Goal: Task Accomplishment & Management: Manage account settings

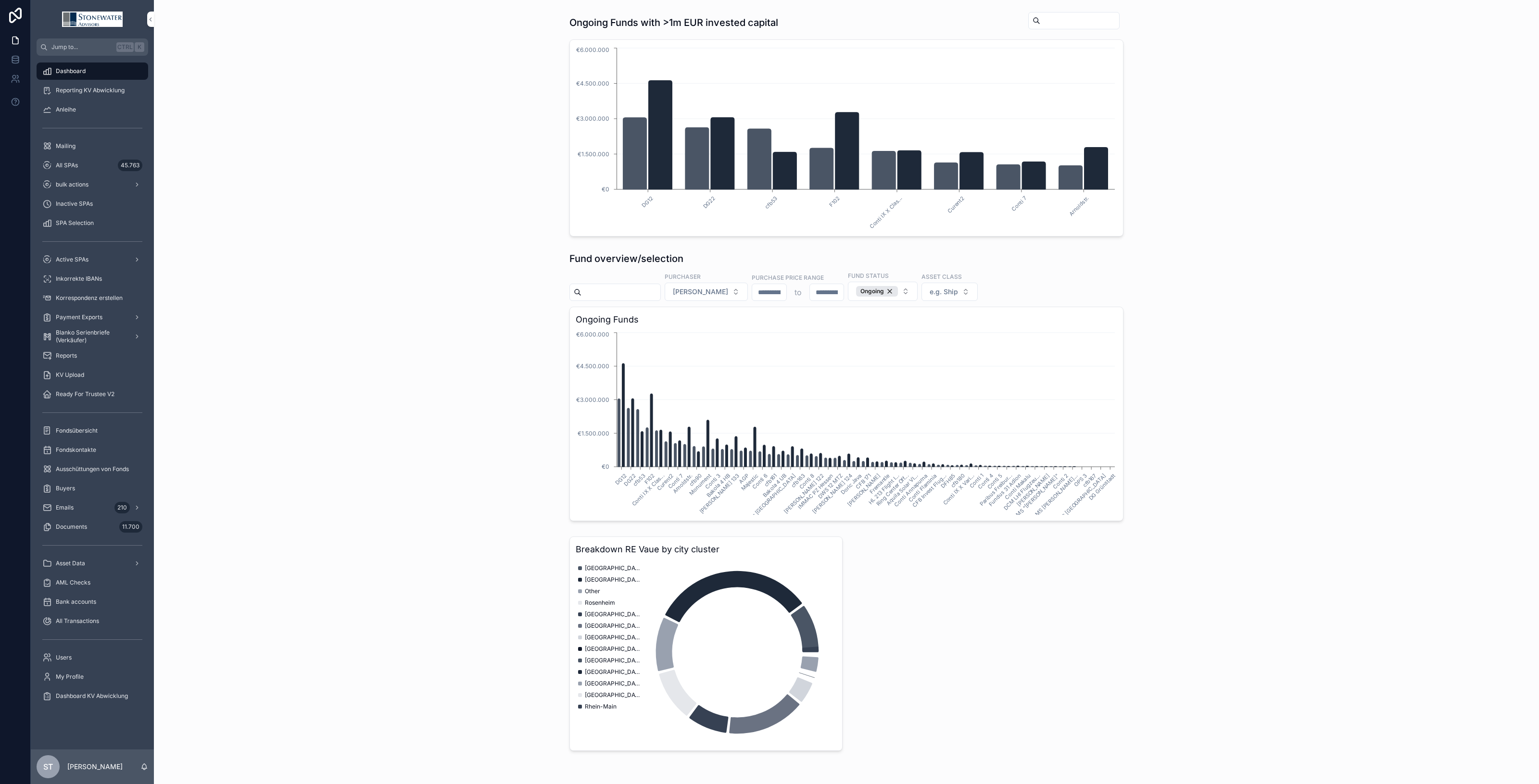
click at [77, 165] on span "All SPAs" at bounding box center [67, 165] width 22 height 8
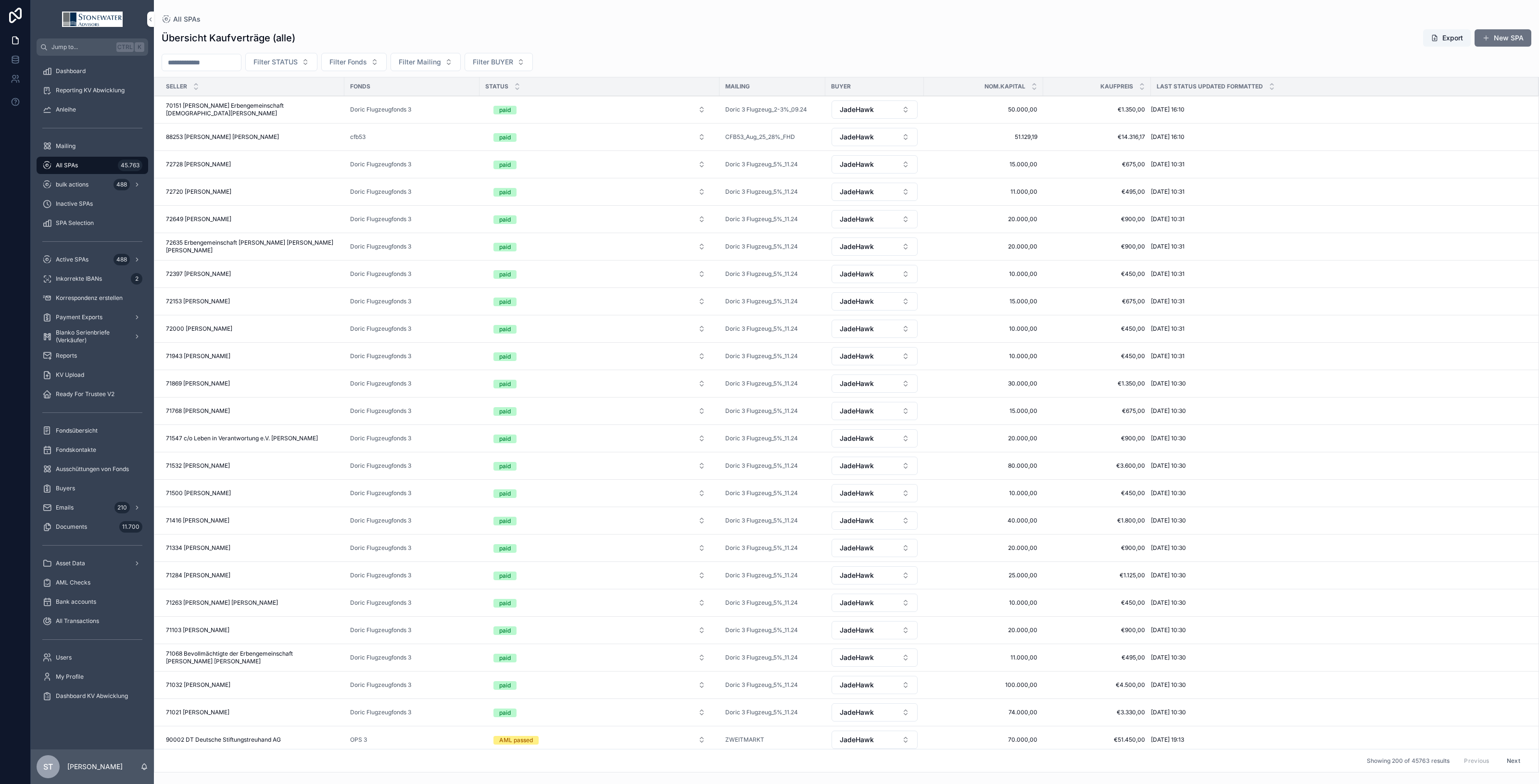
click at [71, 164] on span "All SPAs" at bounding box center [67, 165] width 22 height 8
click at [207, 63] on input "scrollable content" at bounding box center [201, 62] width 79 height 13
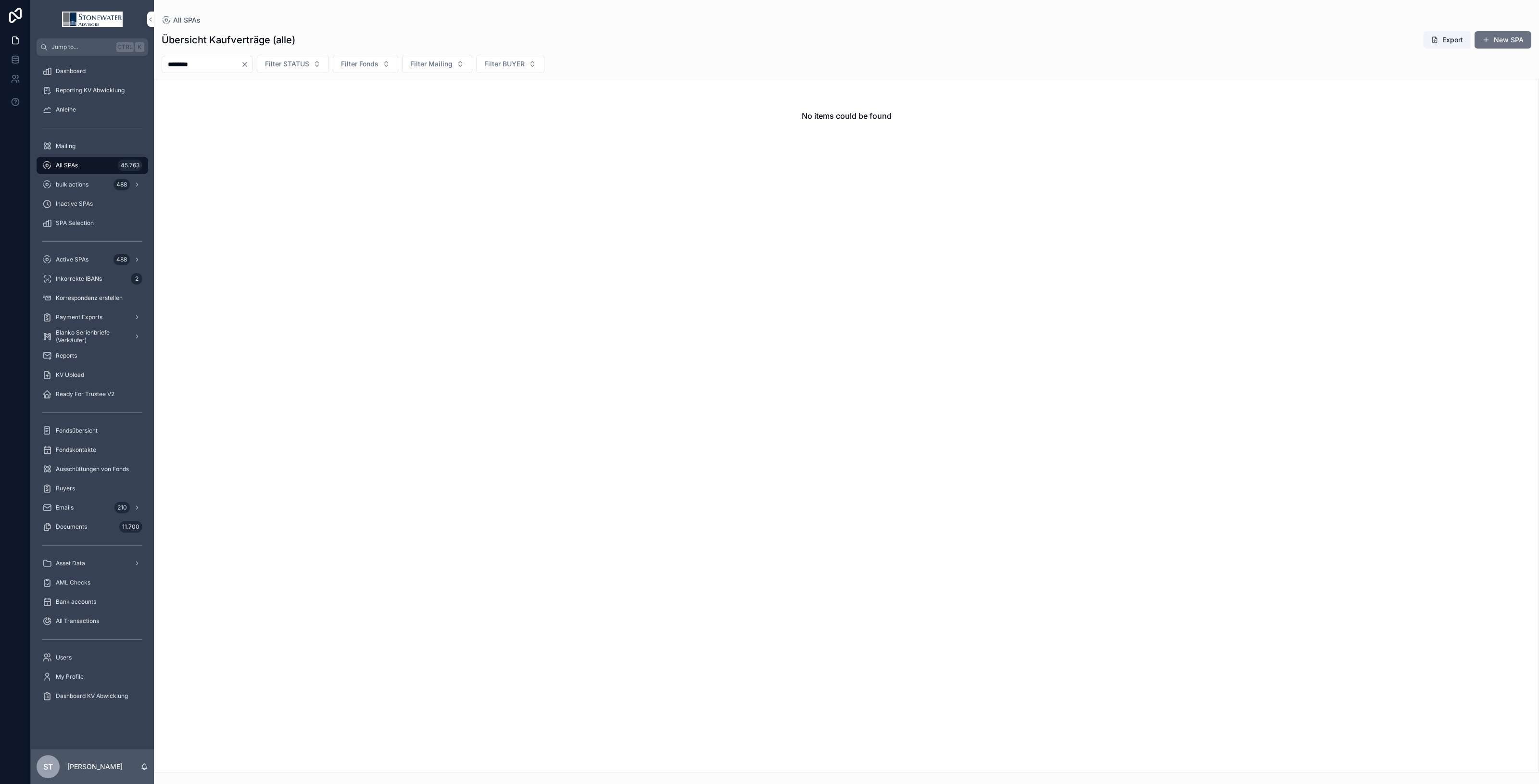
type input "********"
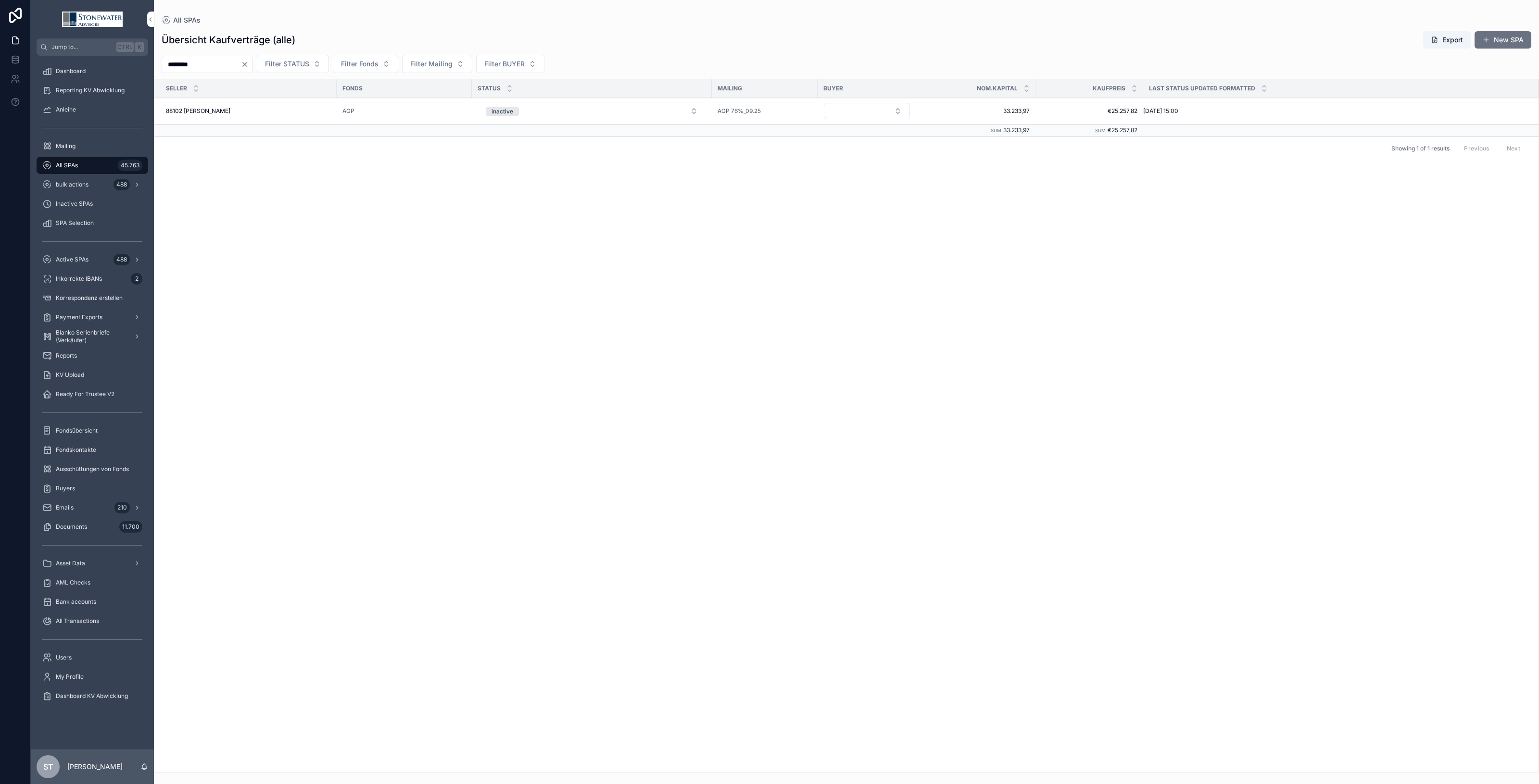
click at [294, 113] on div "88102 [PERSON_NAME] 88102 [PERSON_NAME]" at bounding box center [248, 111] width 165 height 8
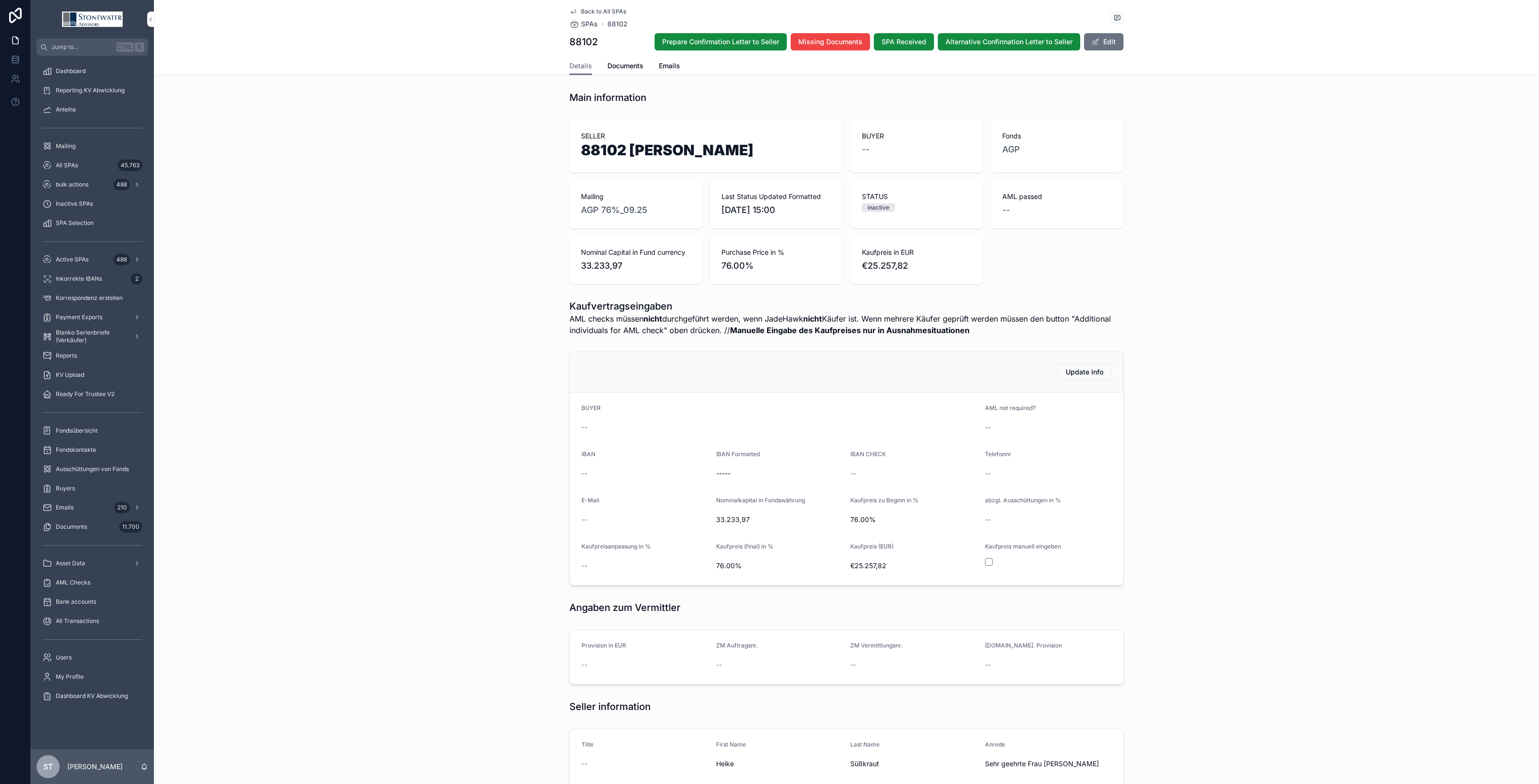
drag, startPoint x: 1097, startPoint y: 36, endPoint x: 1098, endPoint y: 45, distance: 9.1
click at [1097, 36] on button "Edit" at bounding box center [1103, 42] width 39 height 18
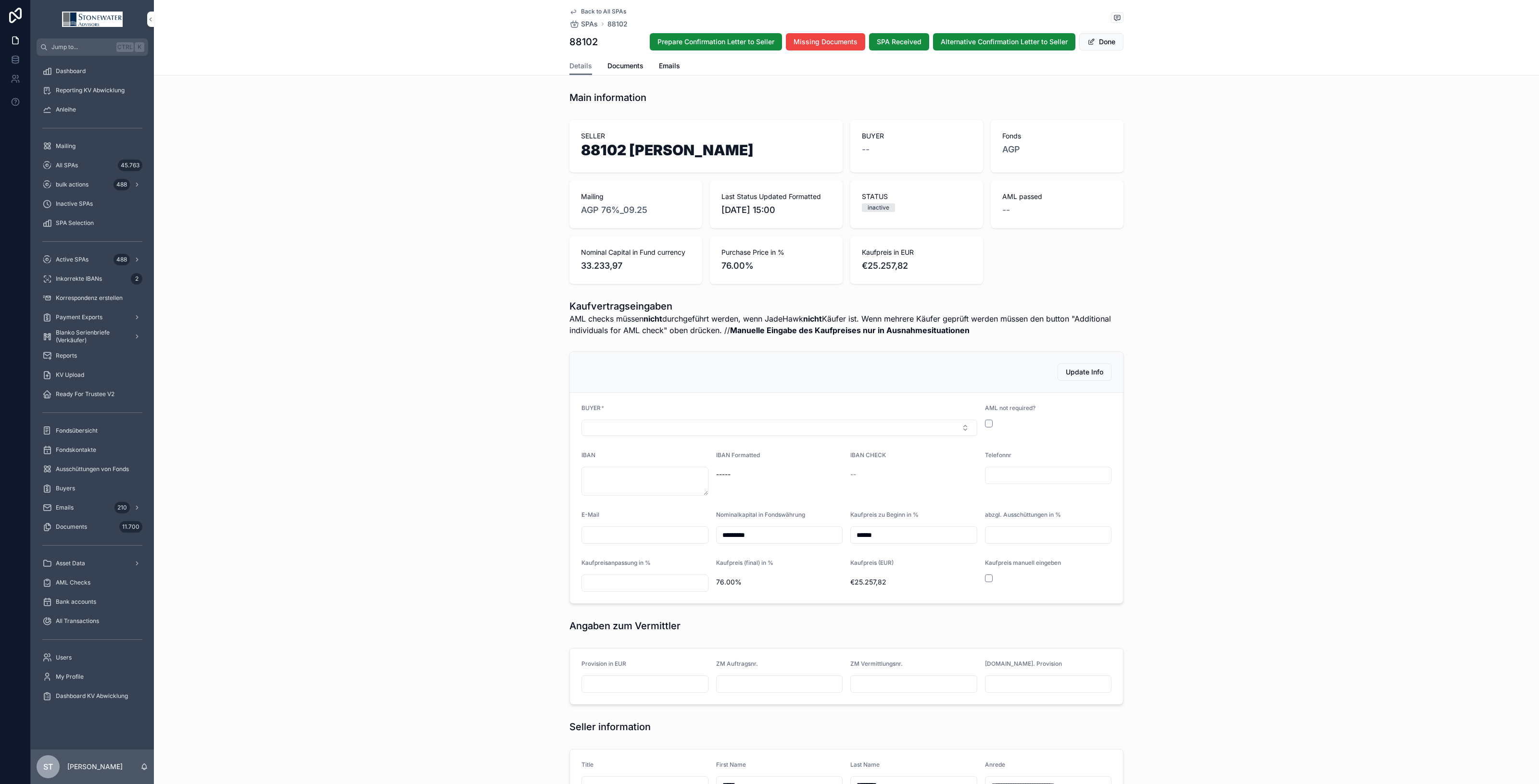
click at [996, 472] on input "scrollable content" at bounding box center [1048, 475] width 126 height 13
type input "**********"
click at [945, 423] on button "Select Button" at bounding box center [779, 427] width 396 height 16
click at [750, 517] on div "TBD" at bounding box center [775, 513] width 133 height 15
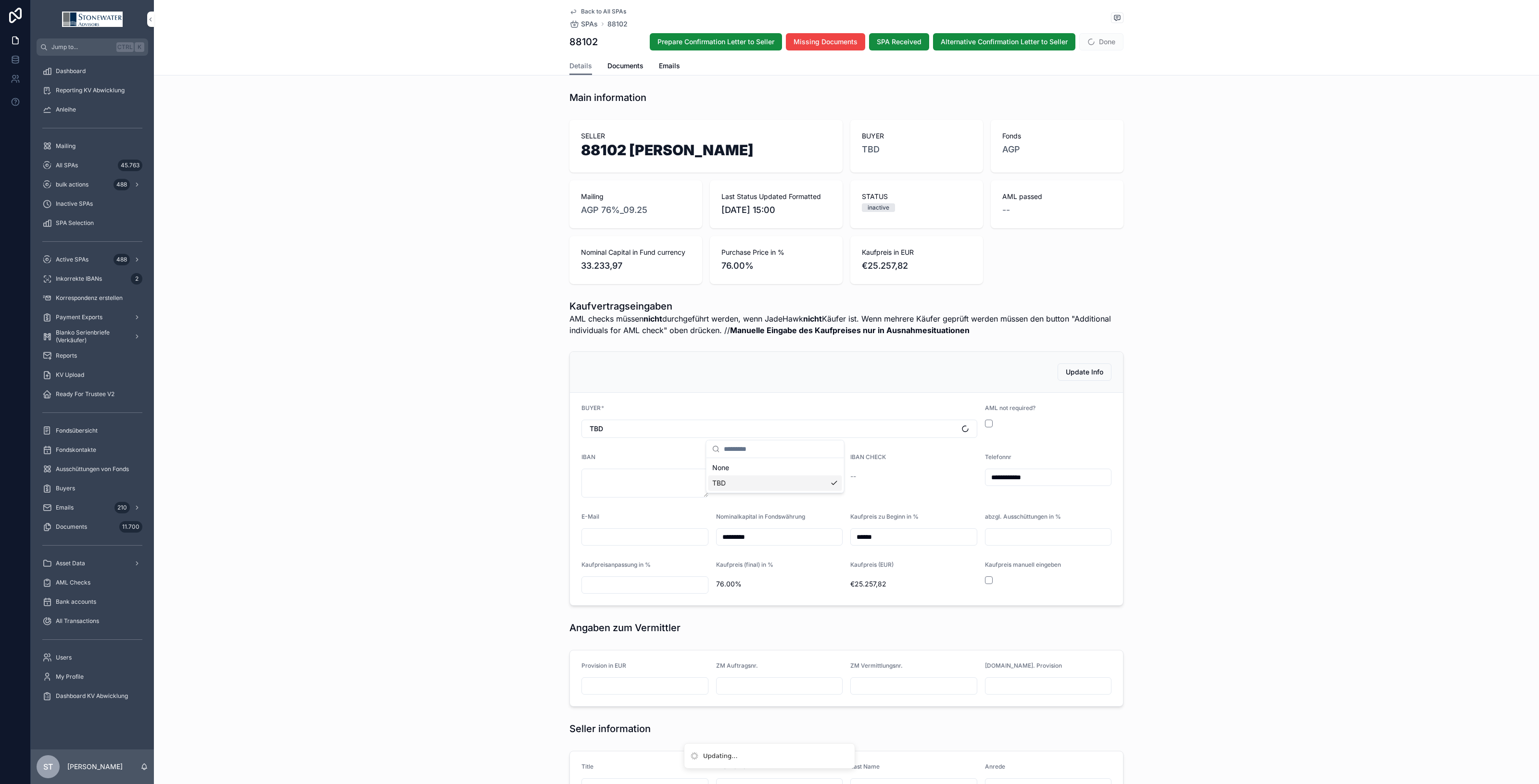
scroll to position [0, 0]
click at [906, 457] on div "IBAN CHECK" at bounding box center [914, 459] width 127 height 12
click at [1205, 578] on div "**********" at bounding box center [846, 478] width 1385 height 262
click at [1111, 44] on span "Done" at bounding box center [1101, 42] width 44 height 18
click at [1105, 41] on span "Done" at bounding box center [1101, 42] width 44 height 18
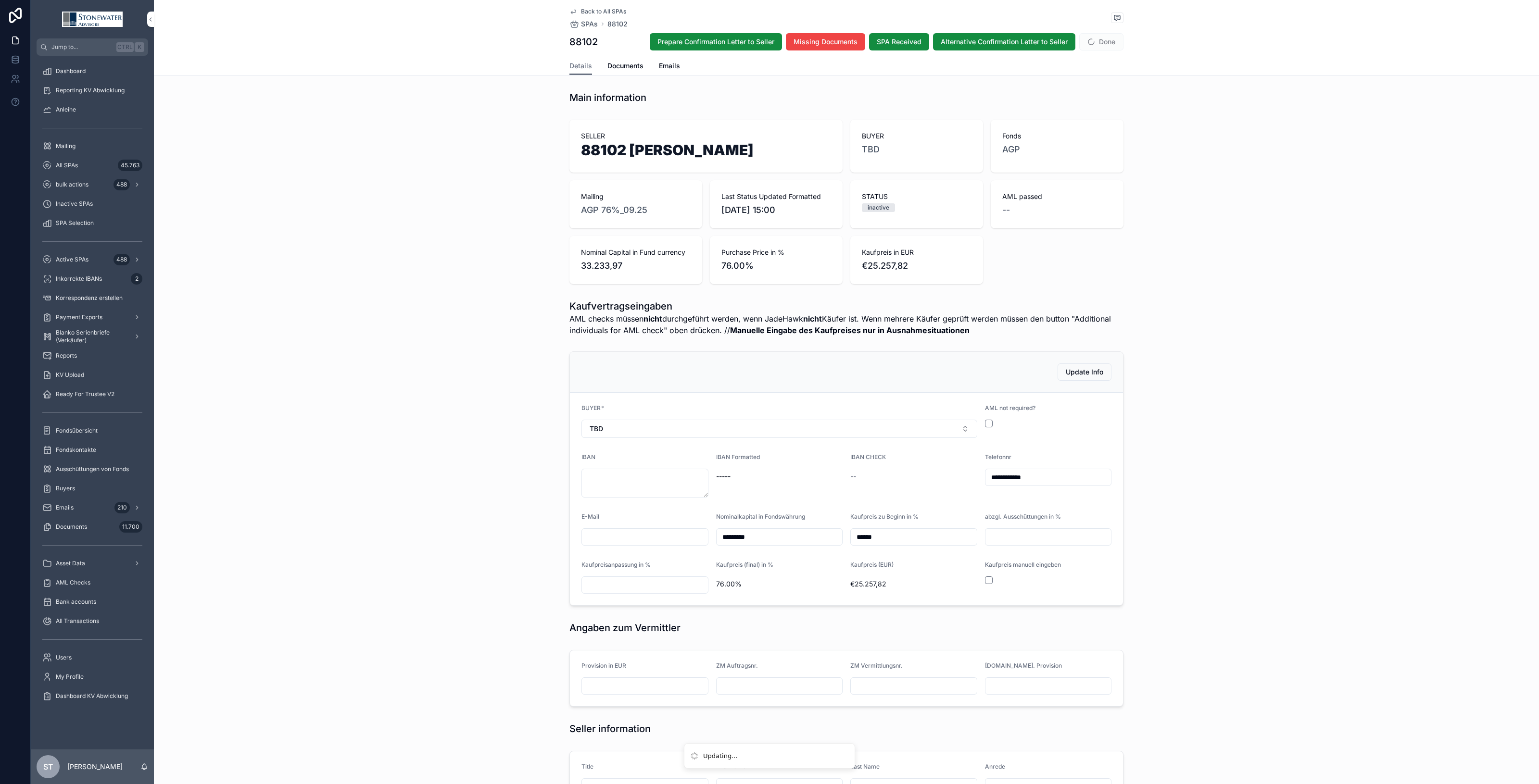
click at [83, 158] on div "All SPAs 45.763" at bounding box center [92, 165] width 100 height 15
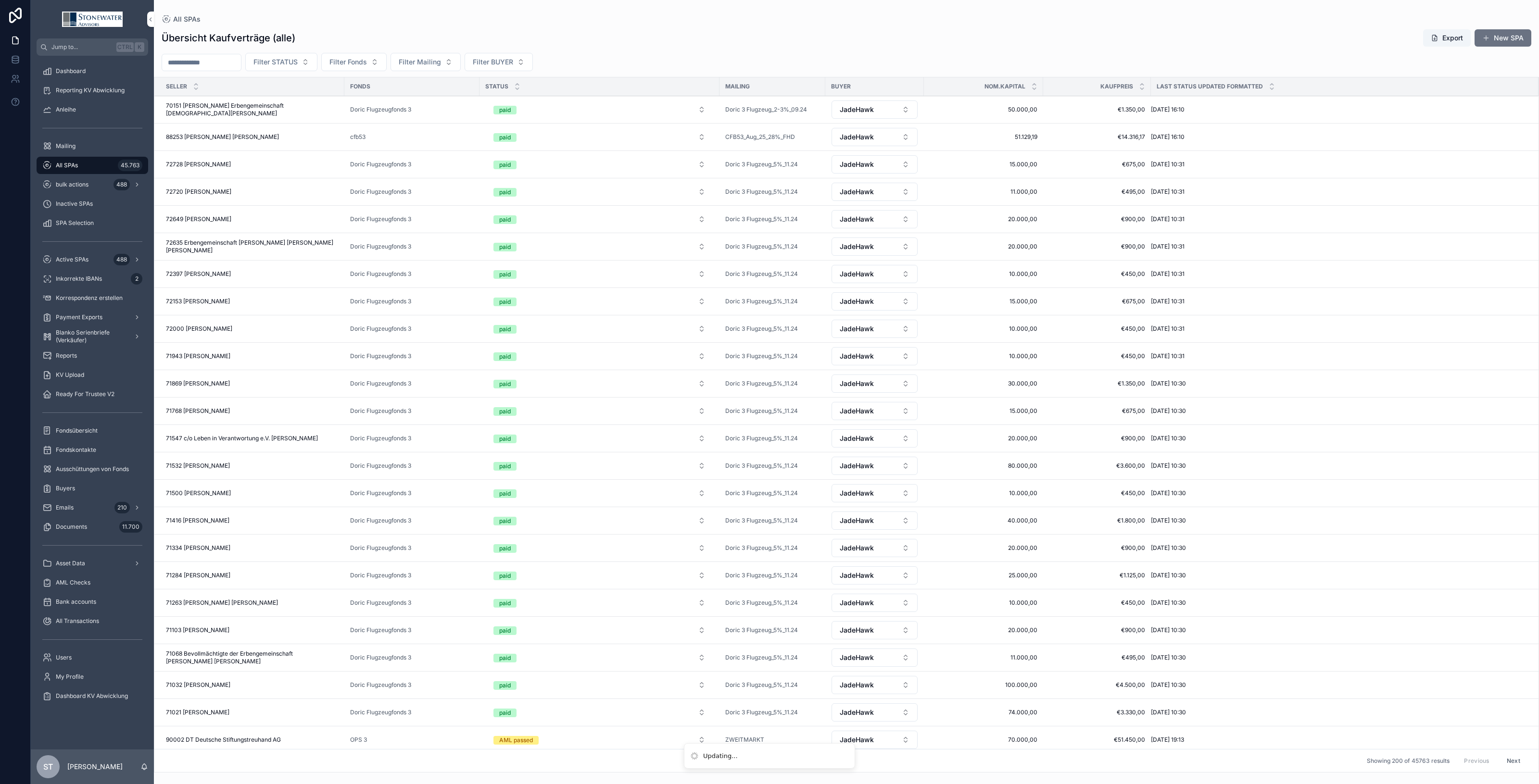
drag, startPoint x: 85, startPoint y: 164, endPoint x: 97, endPoint y: 158, distance: 13.4
click at [85, 164] on div "All SPAs 45.763" at bounding box center [92, 165] width 100 height 15
click at [99, 625] on div "All Transactions" at bounding box center [92, 621] width 100 height 15
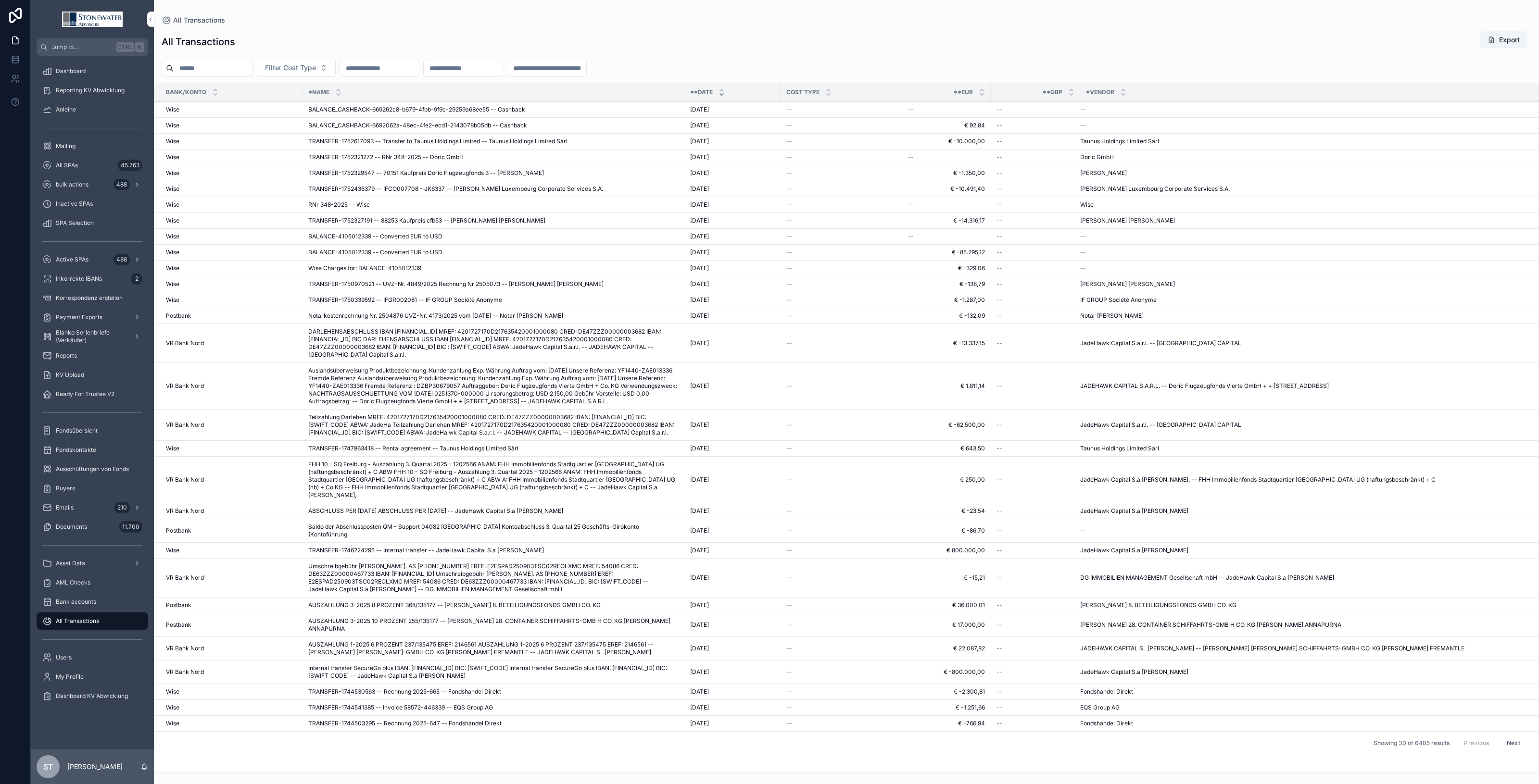
click at [66, 170] on div "All SPAs 45.763" at bounding box center [92, 165] width 100 height 15
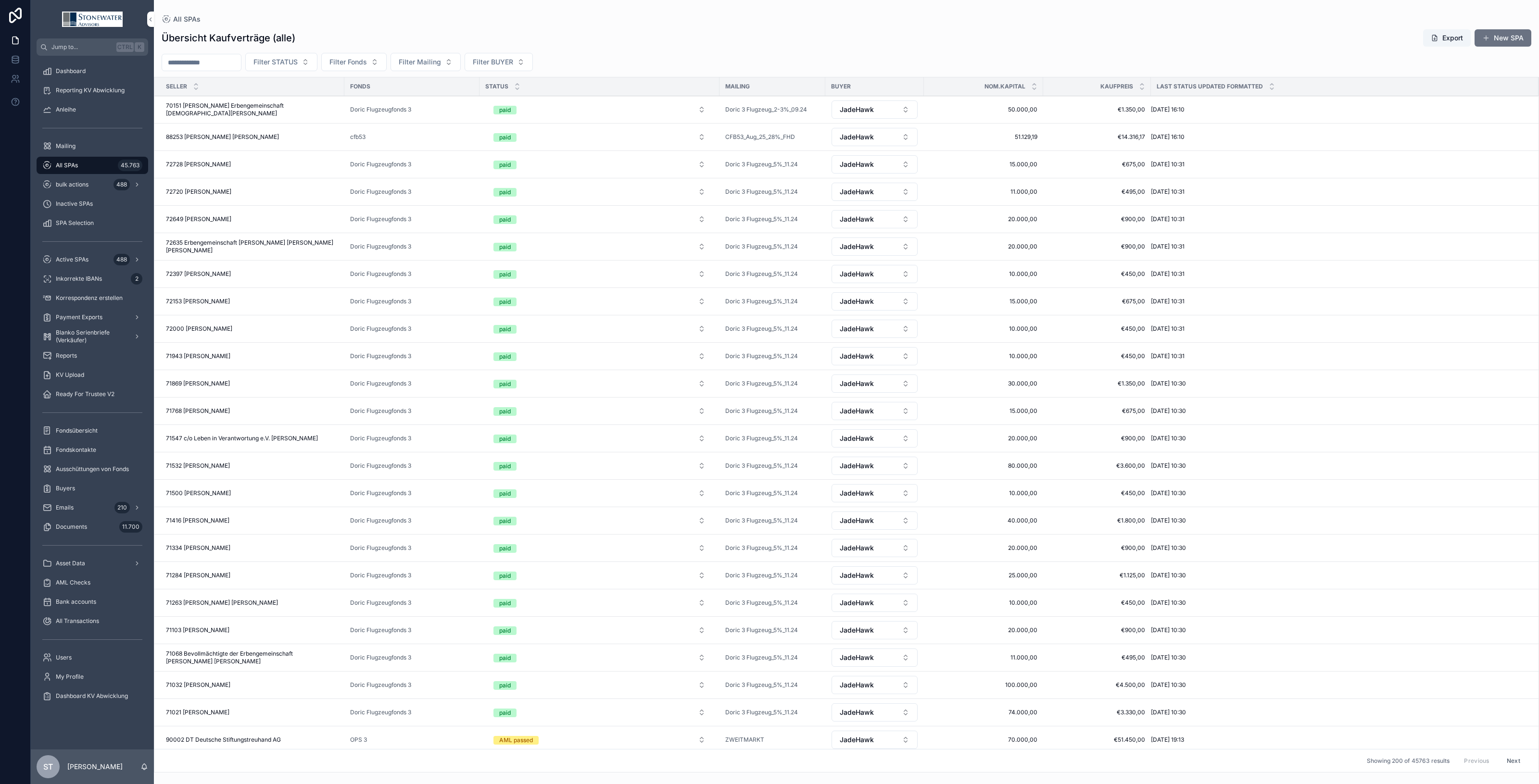
click at [317, 60] on button "Filter STATUS" at bounding box center [281, 62] width 72 height 18
click at [306, 119] on div "SPA received" at bounding box center [303, 116] width 133 height 15
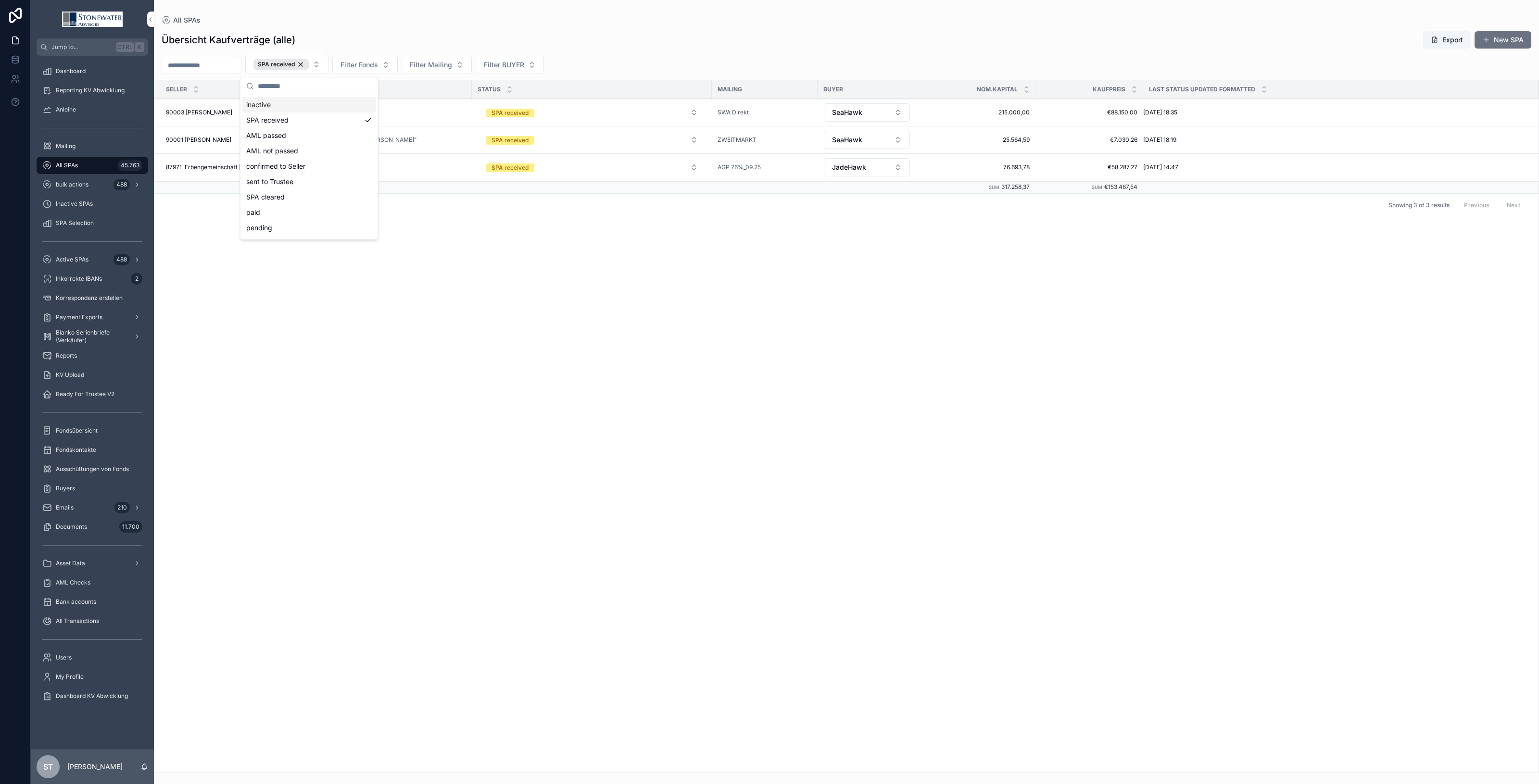
click at [675, 300] on div "SELLER Fonds STATUS Mailing BUYER Nom.Kapital Kaufpreis Last Status Updated For…" at bounding box center [846, 426] width 1384 height 692
click at [309, 65] on div "SPA received" at bounding box center [281, 64] width 55 height 10
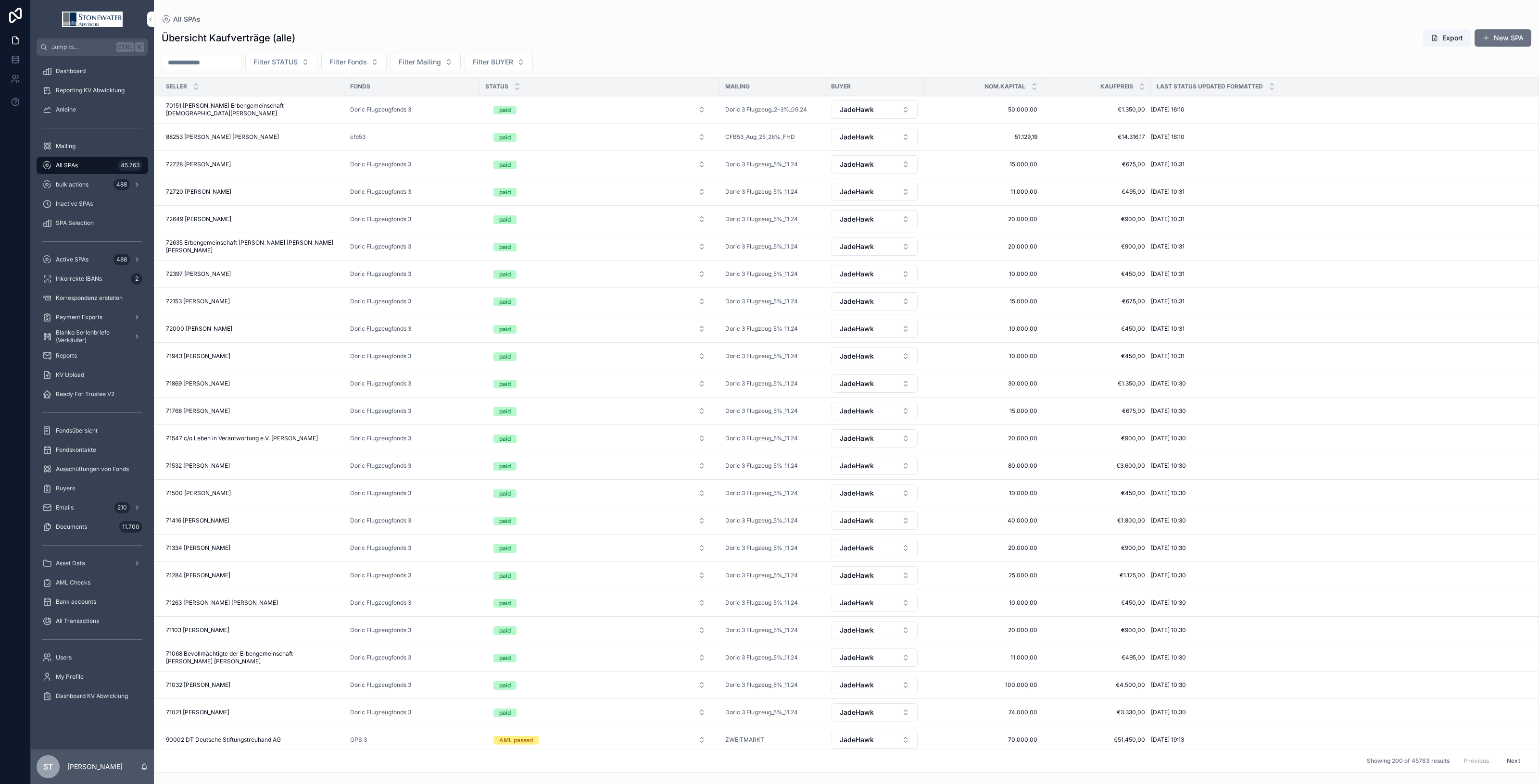
click at [317, 63] on button "Filter STATUS" at bounding box center [281, 62] width 72 height 18
click at [309, 176] on div "sent to Trustee" at bounding box center [303, 178] width 133 height 15
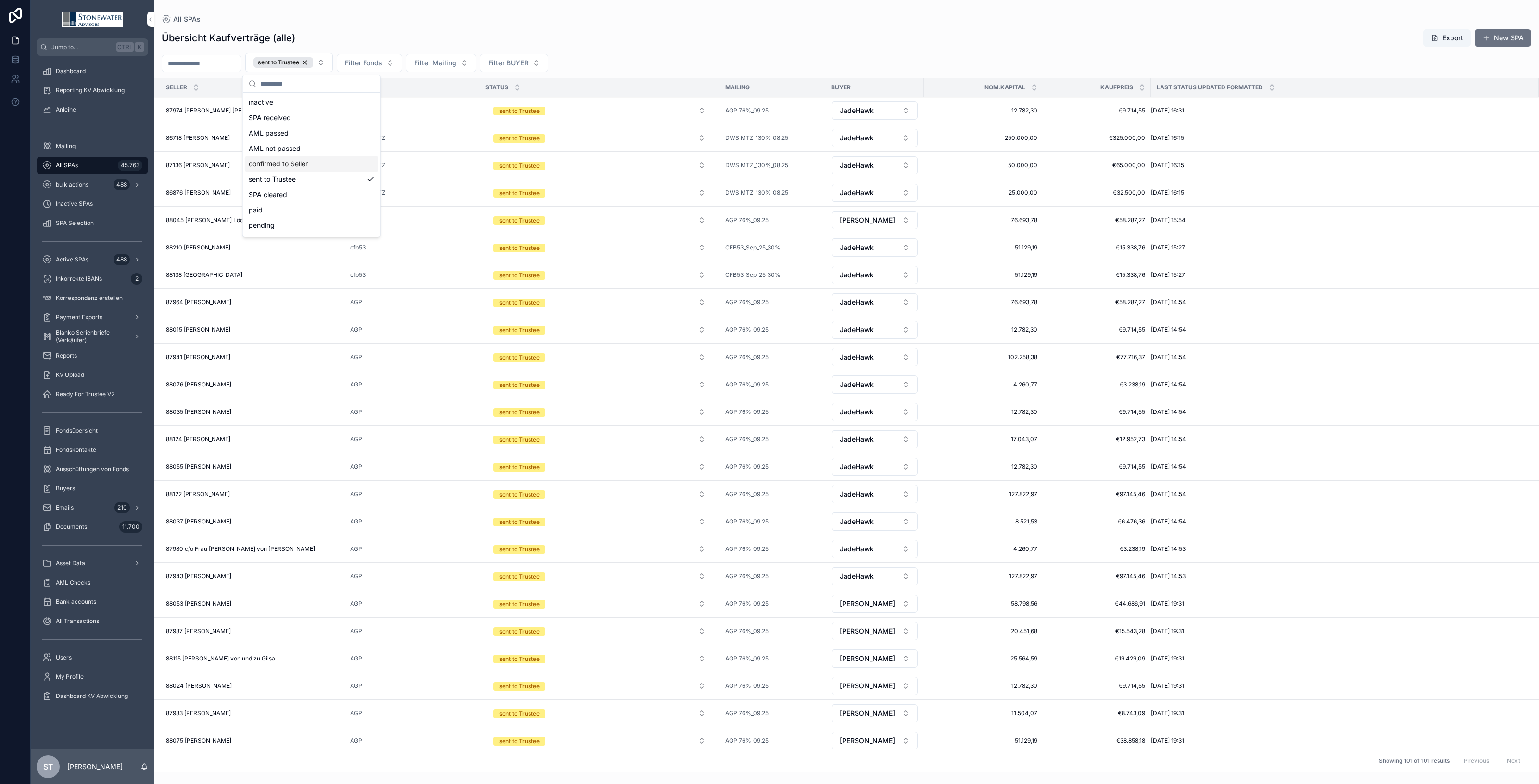
click at [528, 65] on span "Filter BUYER" at bounding box center [508, 63] width 41 height 10
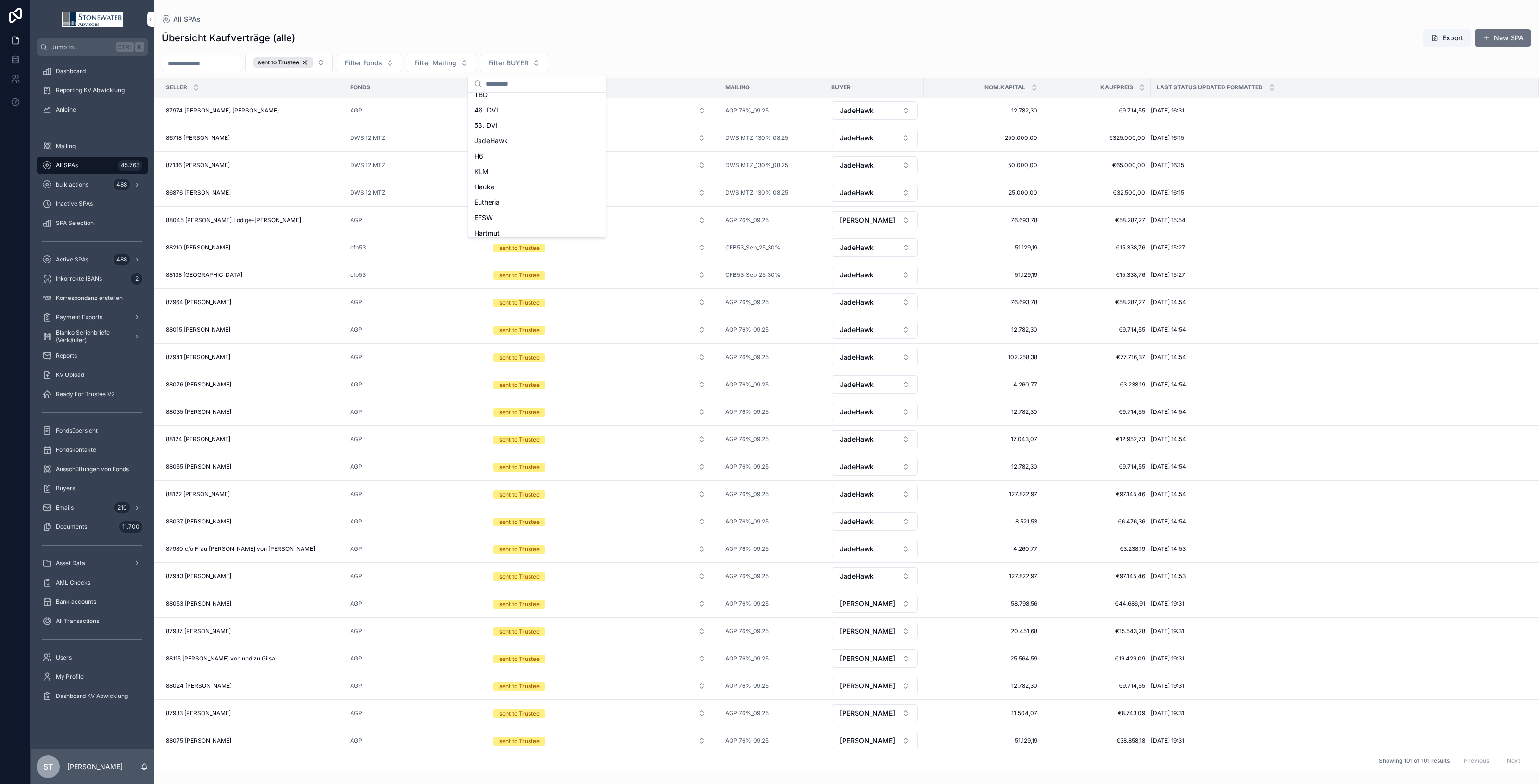
scroll to position [120, 0]
click at [506, 138] on span "JadeHawk" at bounding box center [491, 136] width 33 height 10
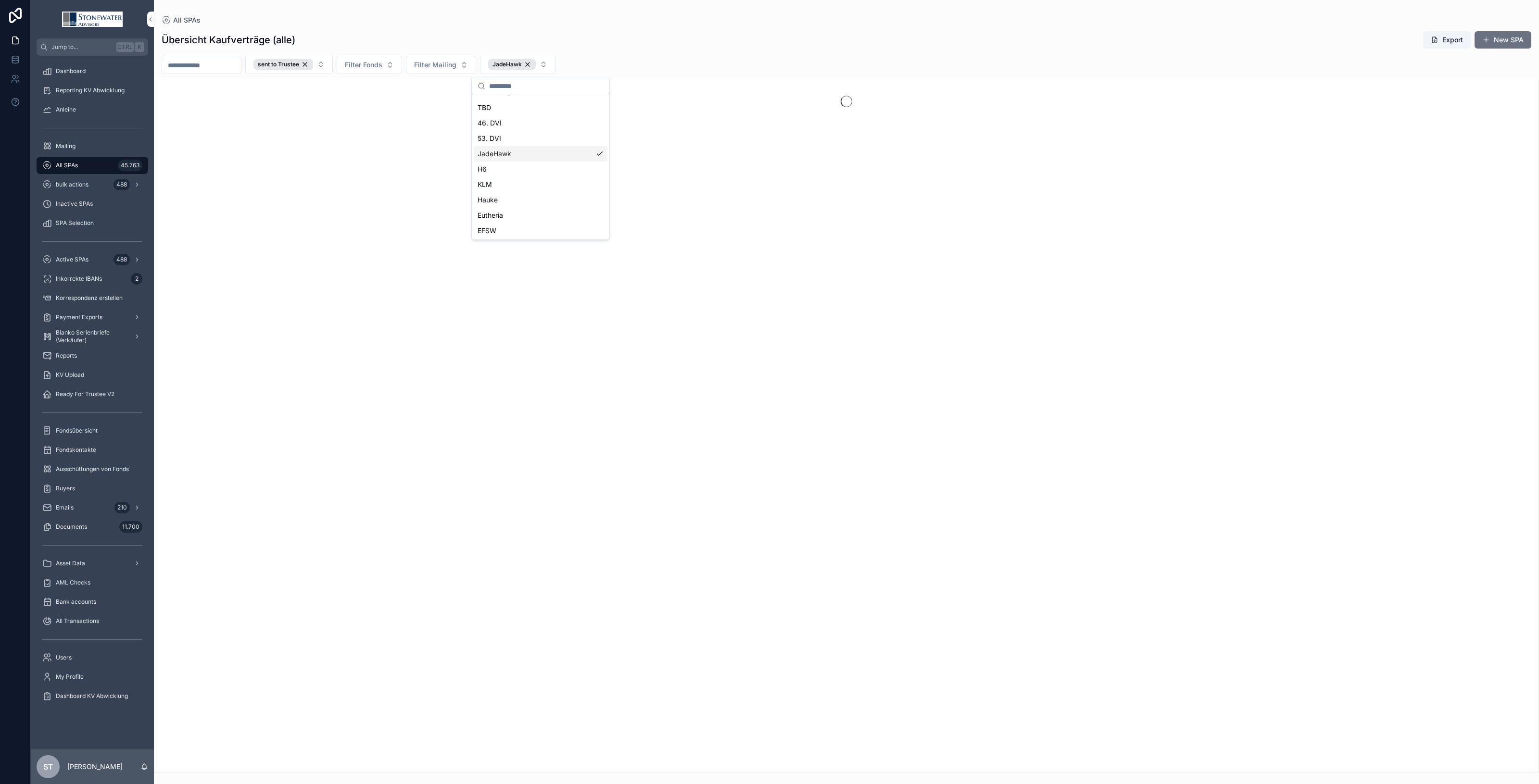
scroll to position [136, 0]
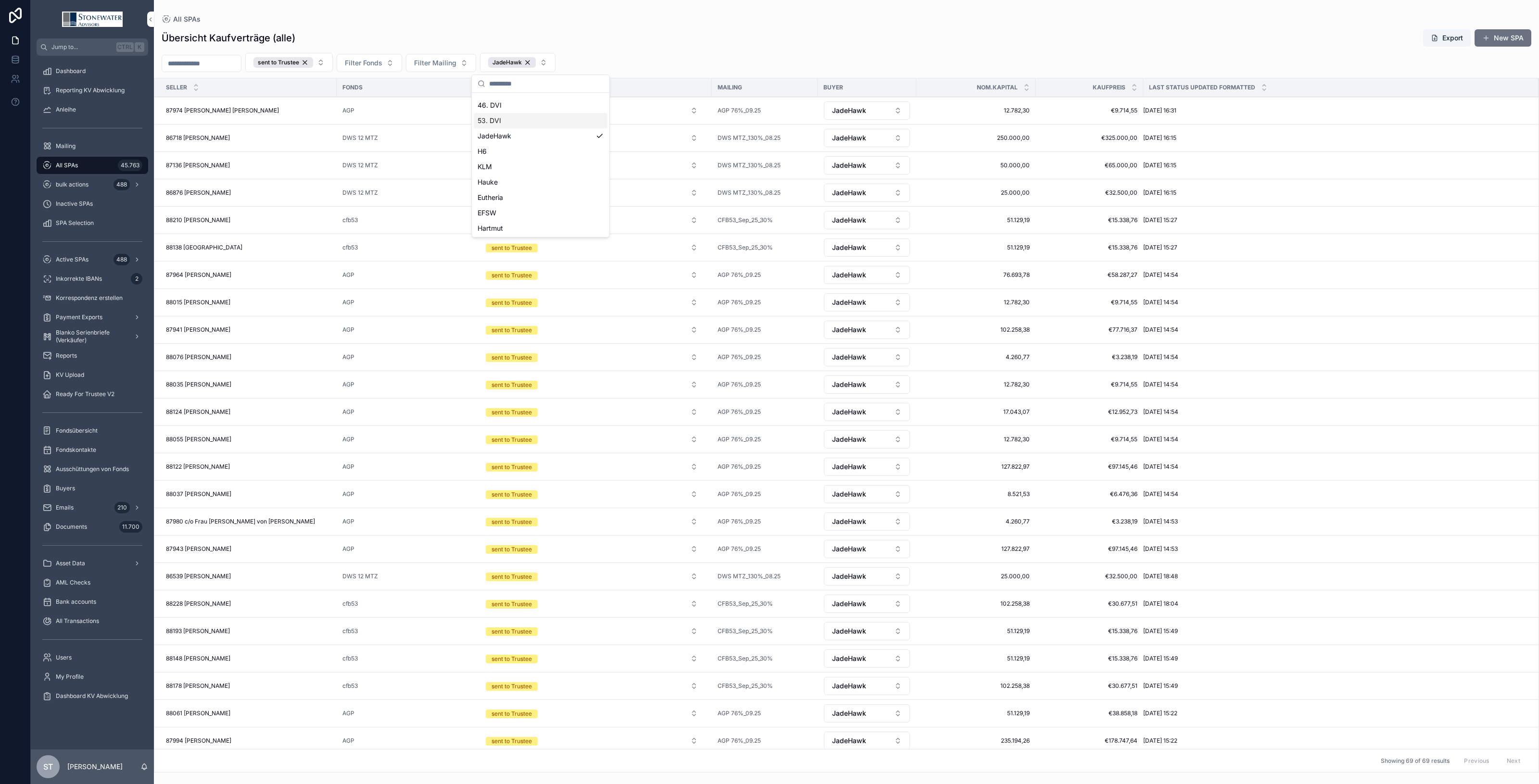
click at [1185, 48] on div "Übersicht Kaufverträge (alle) Export New SPA sent to Trustee Filter Fonds Filte…" at bounding box center [846, 398] width 1385 height 749
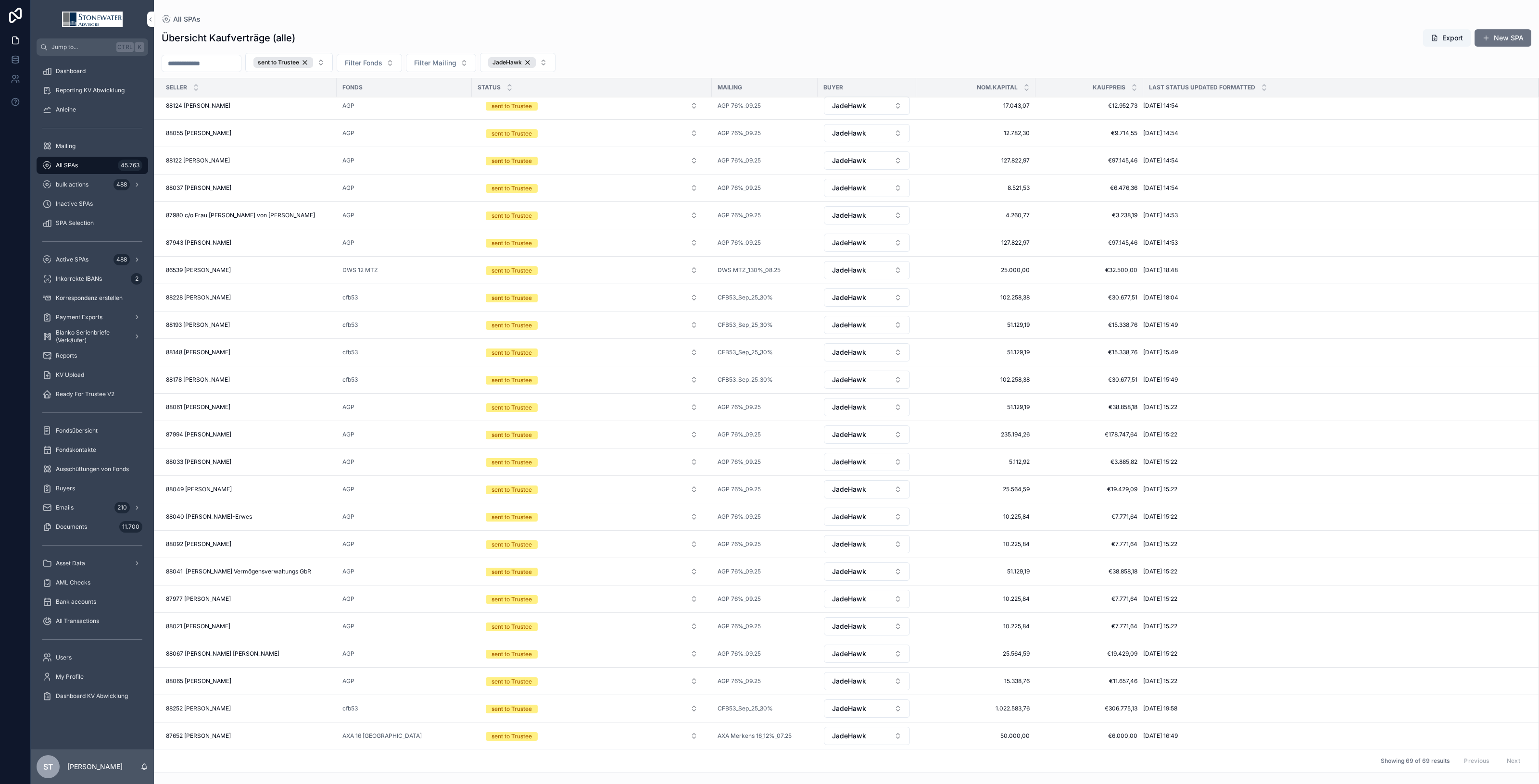
scroll to position [0, 0]
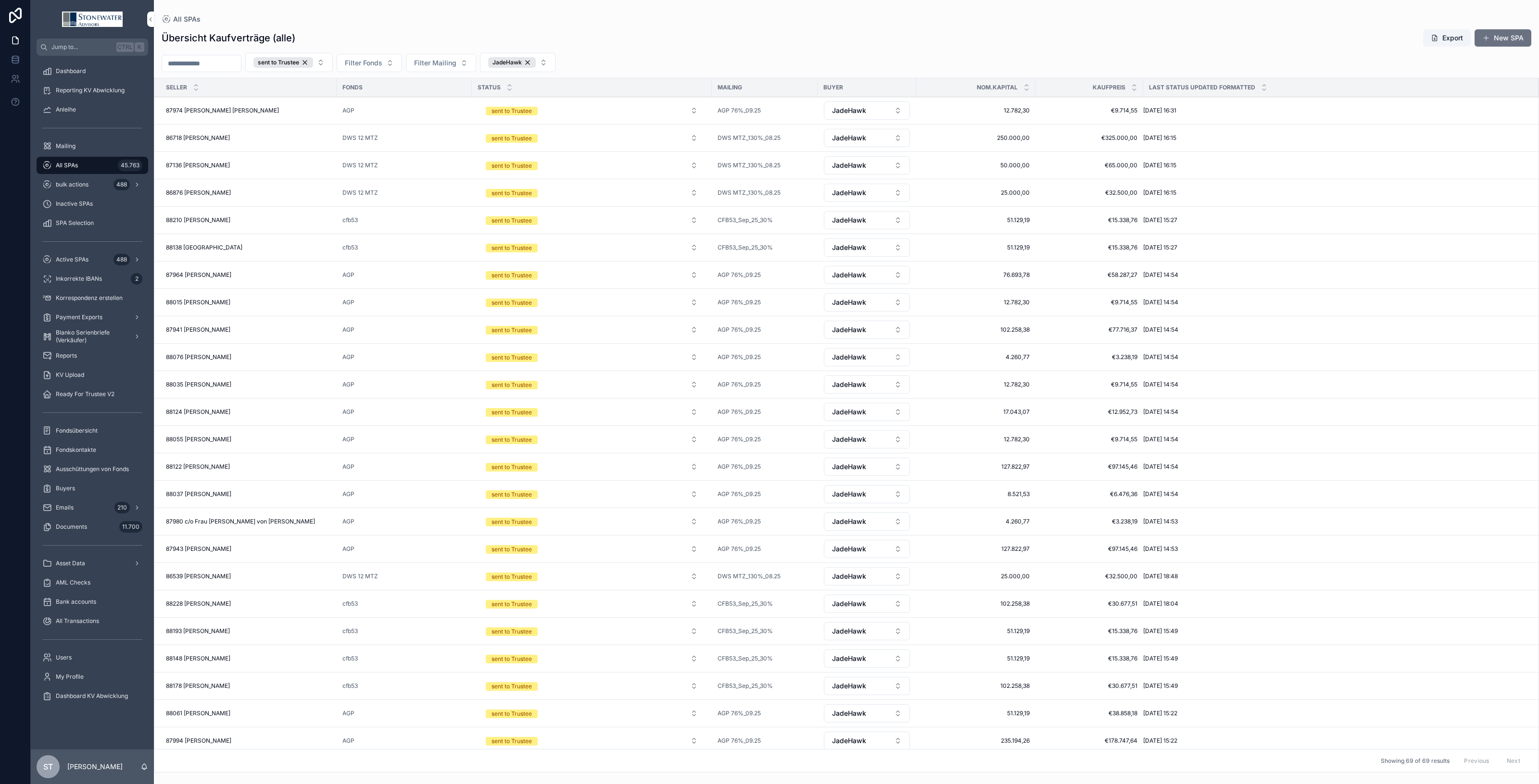
click at [98, 160] on div "All SPAs 45.763" at bounding box center [92, 165] width 100 height 15
